Goal: Task Accomplishment & Management: Use online tool/utility

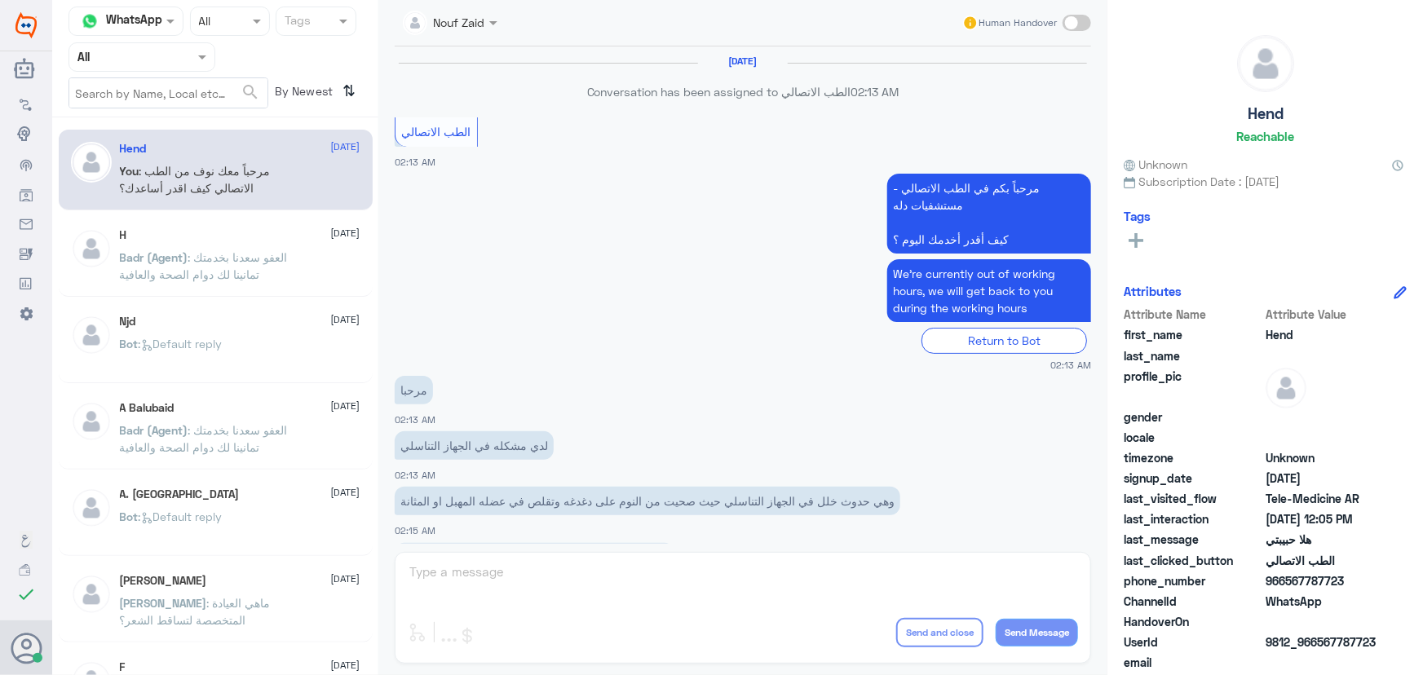
scroll to position [741, 0]
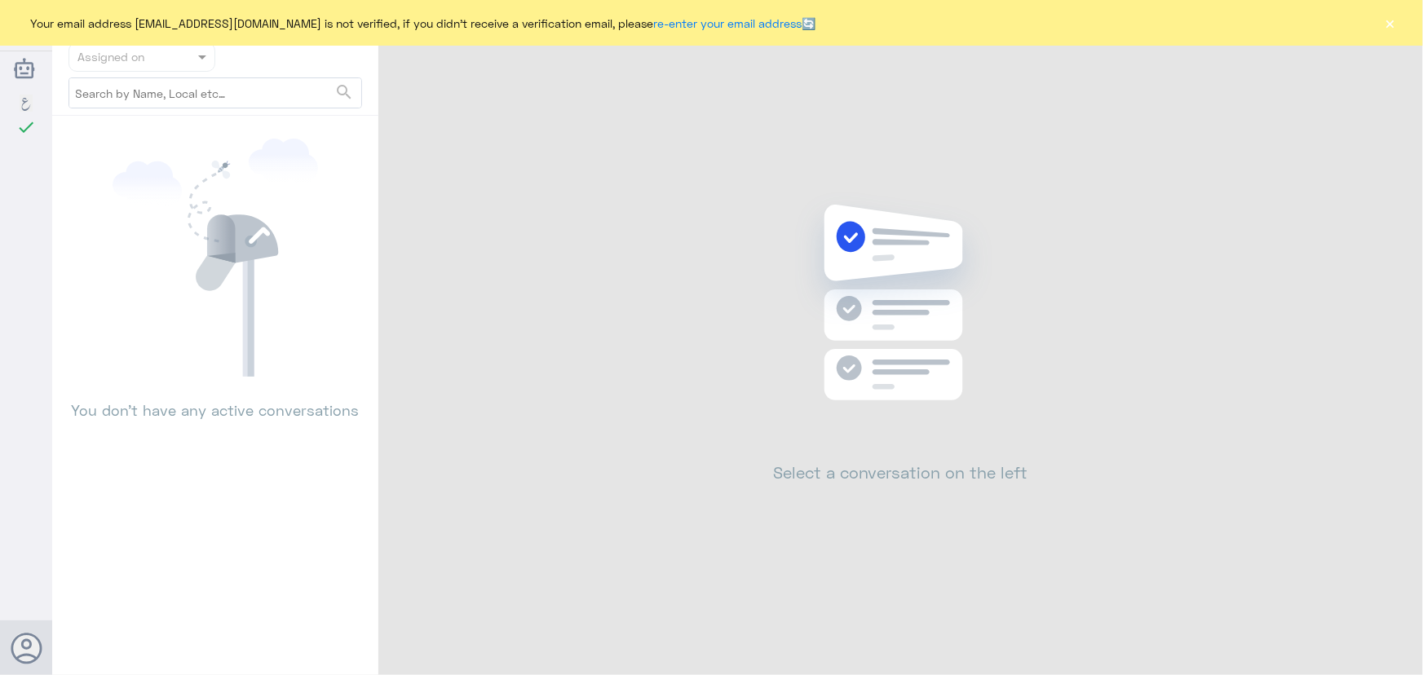
click at [1398, 30] on div "Your email address [EMAIL_ADDRESS][DOMAIN_NAME] is not verified, if you didn't …" at bounding box center [711, 23] width 1423 height 46
click at [1386, 24] on button "×" at bounding box center [1390, 23] width 16 height 16
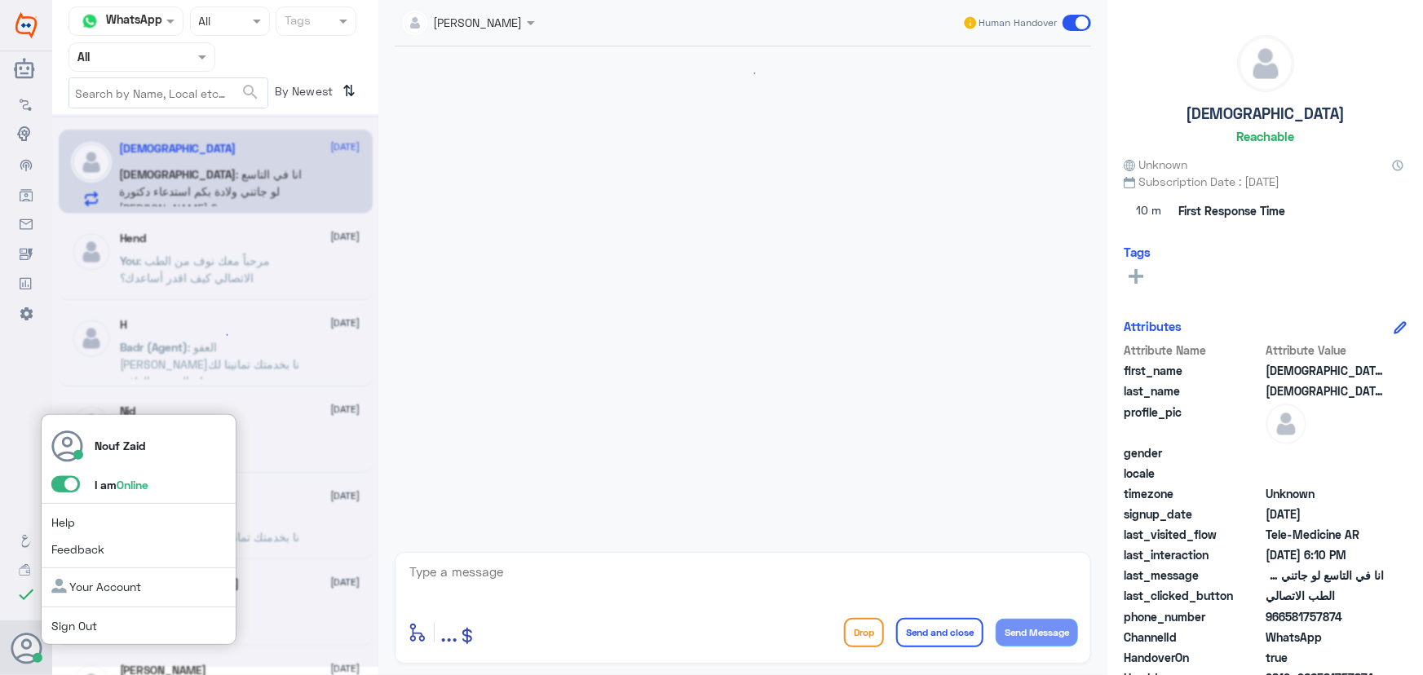
scroll to position [1166, 0]
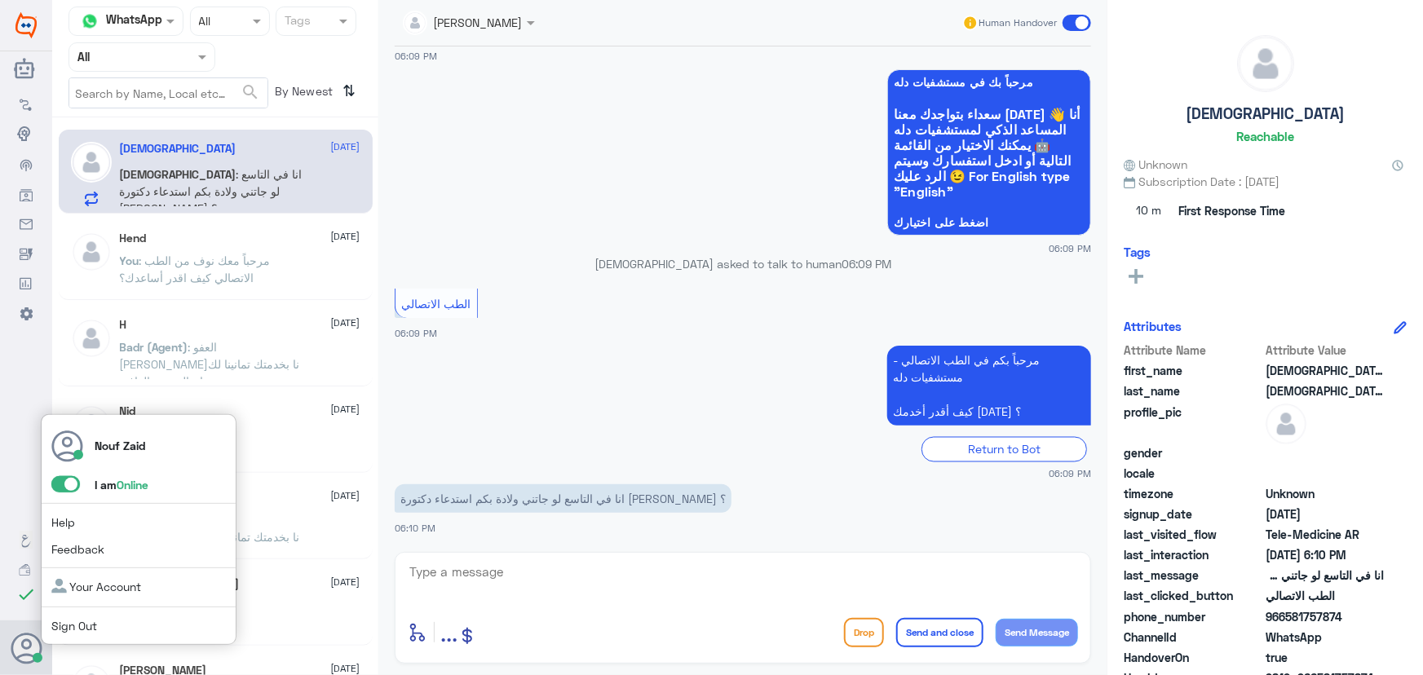
click at [55, 488] on span at bounding box center [65, 484] width 29 height 16
click at [0, 0] on input "checkbox" at bounding box center [0, 0] width 0 height 0
